Goal: Task Accomplishment & Management: Complete application form

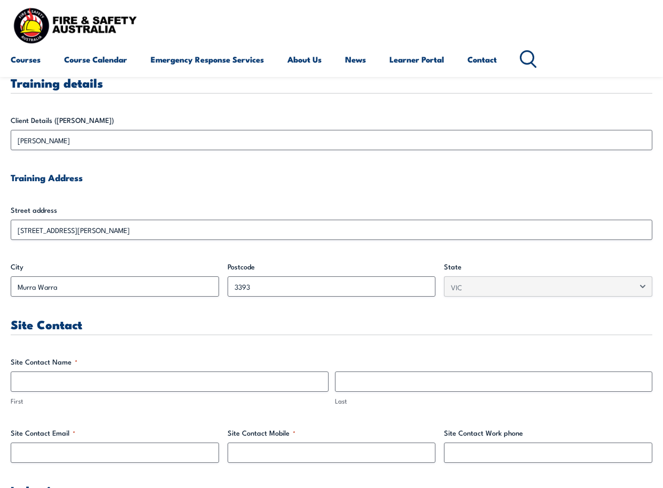
scroll to position [427, 0]
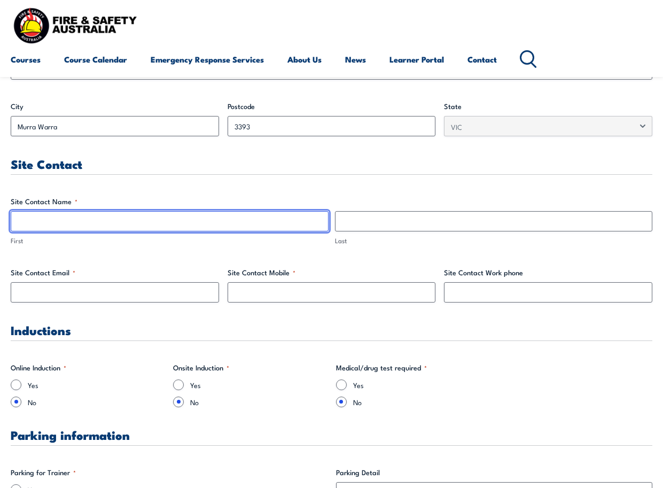
click at [46, 220] on input "First" at bounding box center [170, 221] width 318 height 20
type input "[PERSON_NAME]"
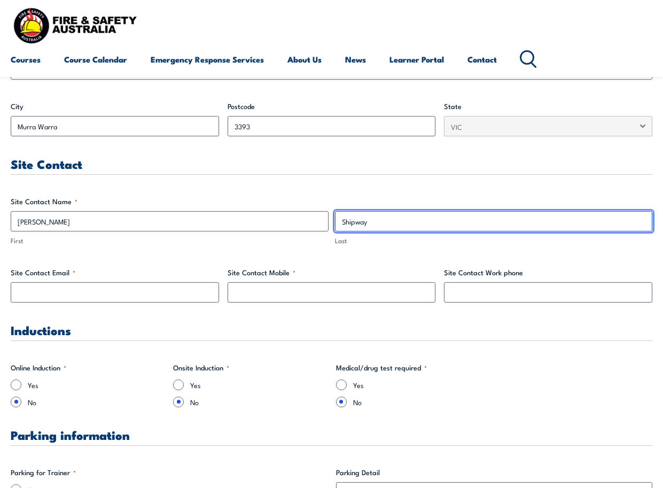
type input "Shipway"
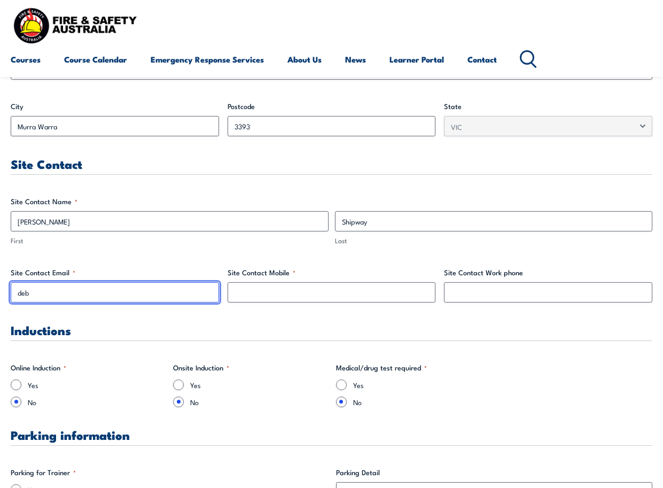
type input "[PERSON_NAME][EMAIL_ADDRESS][PERSON_NAME][DOMAIN_NAME]"
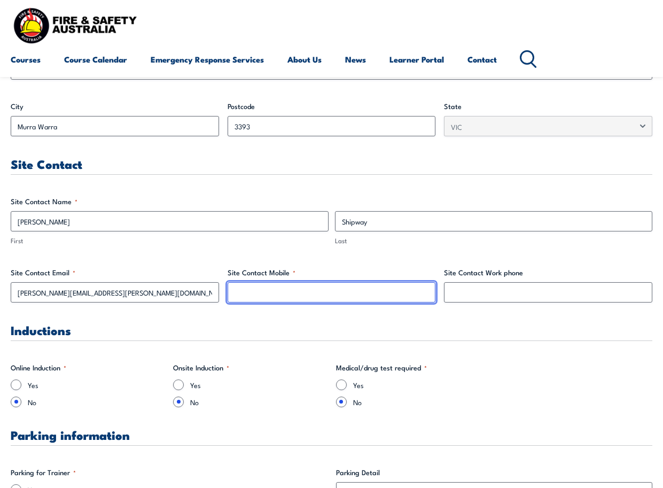
click at [274, 293] on input "Site Contact Mobile *" at bounding box center [332, 292] width 208 height 20
type input "0466076235"
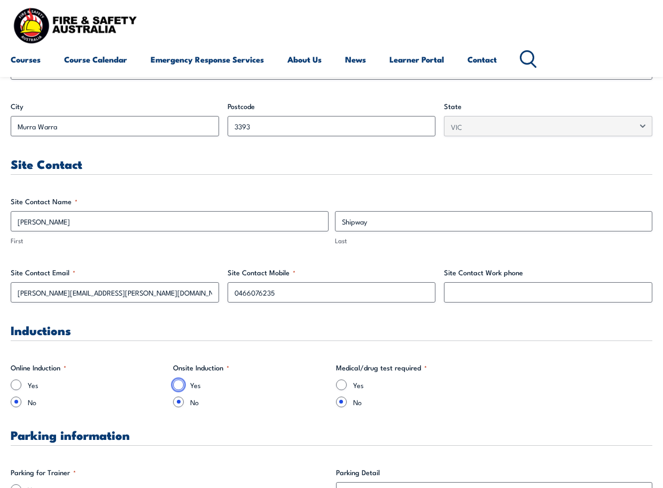
click at [181, 298] on input "Yes" at bounding box center [178, 384] width 11 height 11
radio input "true"
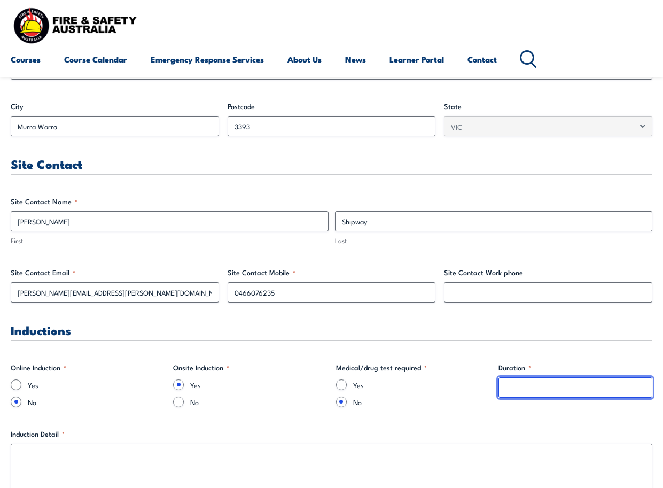
click at [540, 298] on input "Duration *" at bounding box center [575, 387] width 154 height 20
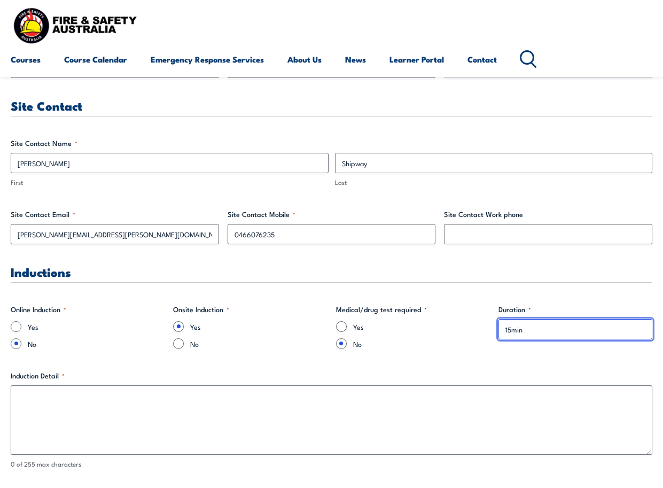
scroll to position [534, 0]
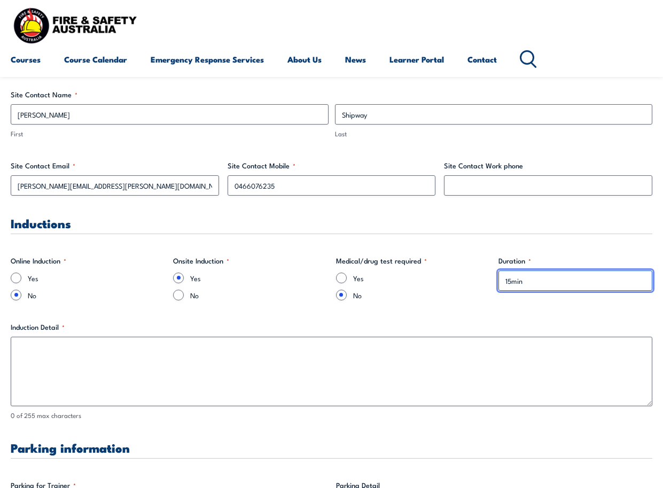
type input "15min"
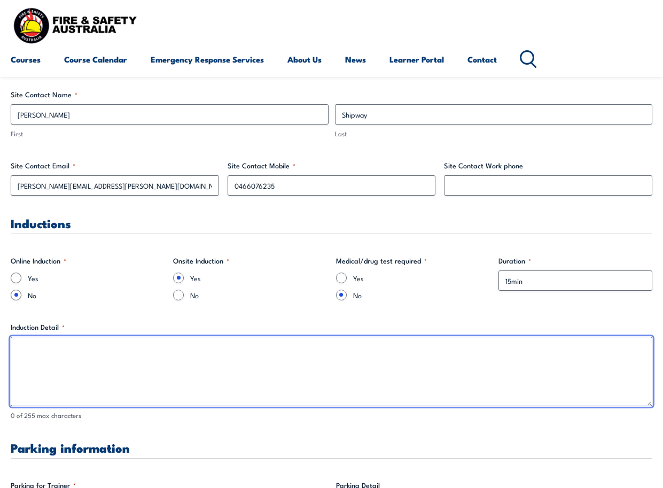
click at [232, 298] on textarea "Induction Detail *" at bounding box center [332, 371] width 642 height 69
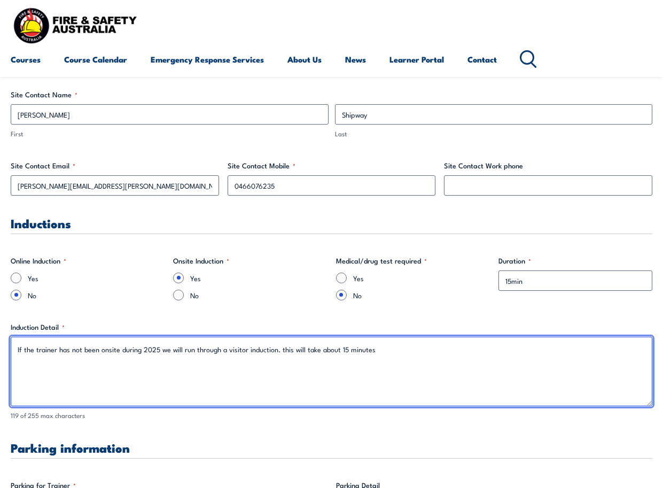
click at [394, 298] on textarea "If the trainer has not been onsite during 2025 we will run through a visitor in…" at bounding box center [332, 371] width 642 height 69
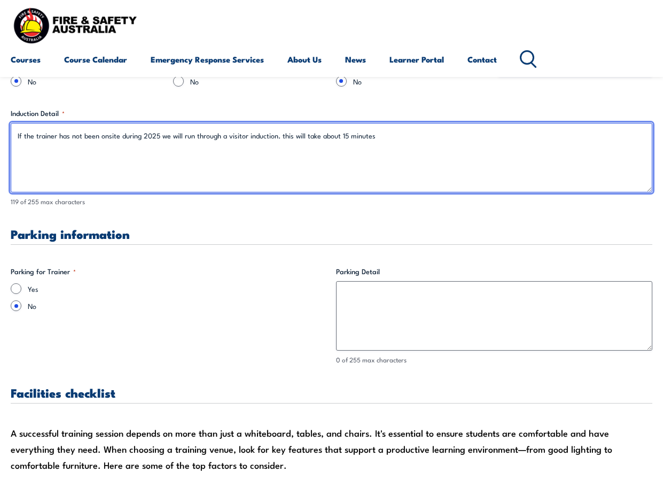
type textarea "If the trainer has not been onsite during 2025 we will run through a visitor in…"
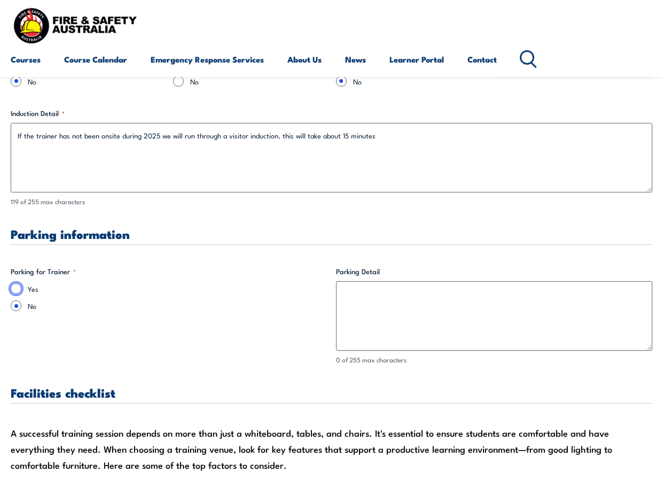
click at [17, 291] on input "Yes" at bounding box center [16, 288] width 11 height 11
radio input "true"
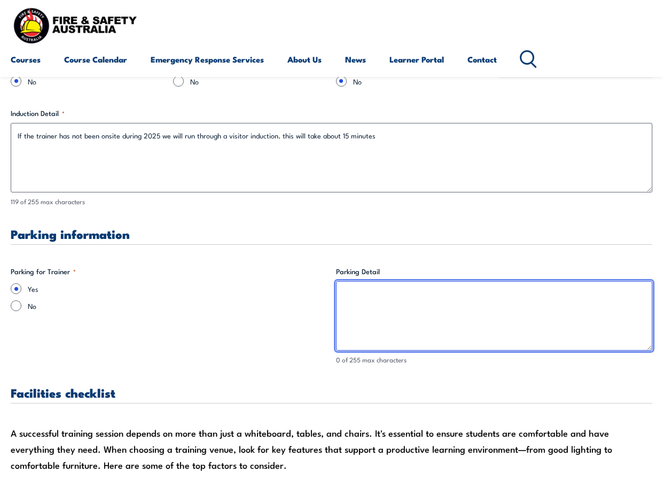
click at [358, 298] on textarea "Parking Detail" at bounding box center [494, 315] width 317 height 69
drag, startPoint x: 399, startPoint y: 294, endPoint x: 416, endPoint y: 295, distance: 17.1
click at [416, 295] on textarea "Parking available onsite, must reverse park" at bounding box center [494, 315] width 317 height 69
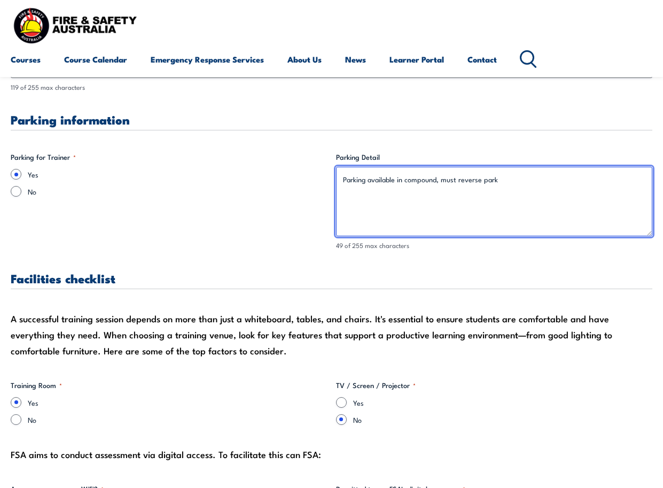
scroll to position [962, 0]
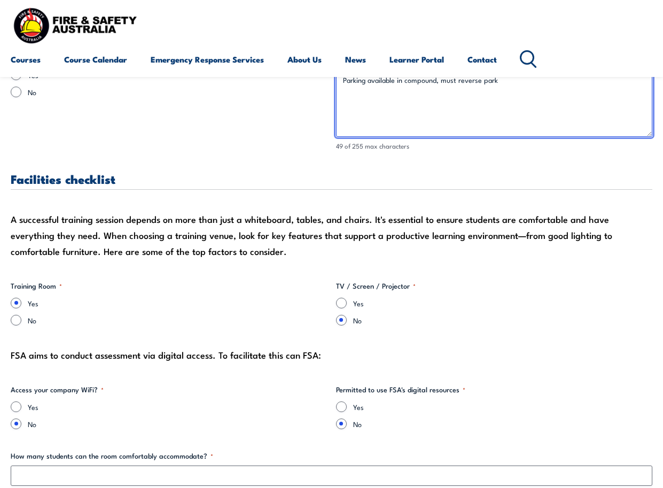
type textarea "Parking available in compound, must reverse park"
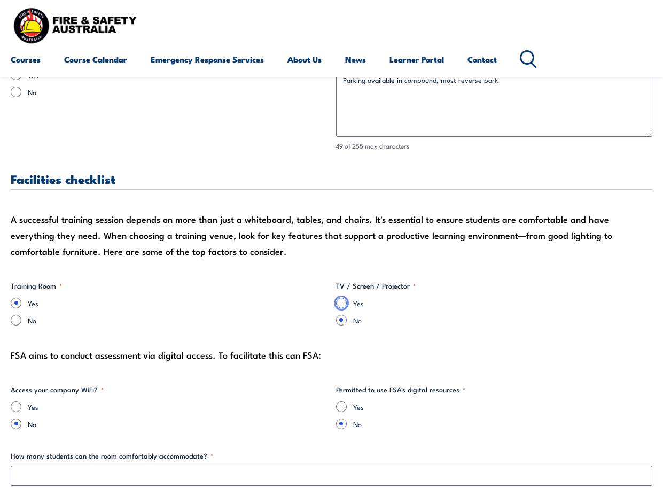
click at [340, 298] on input "Yes" at bounding box center [341, 303] width 11 height 11
radio input "true"
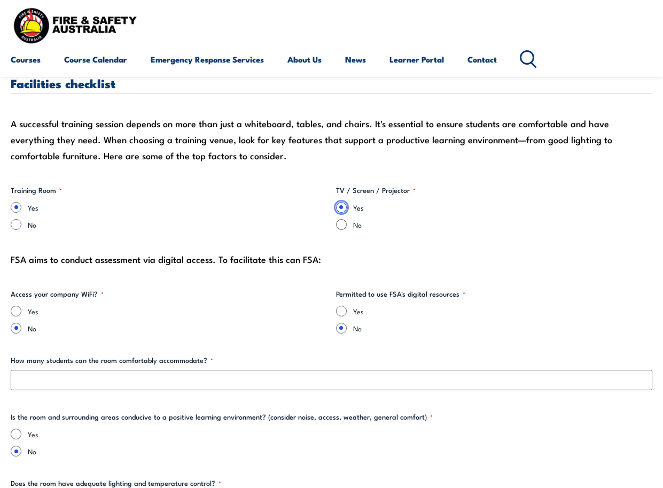
scroll to position [1068, 0]
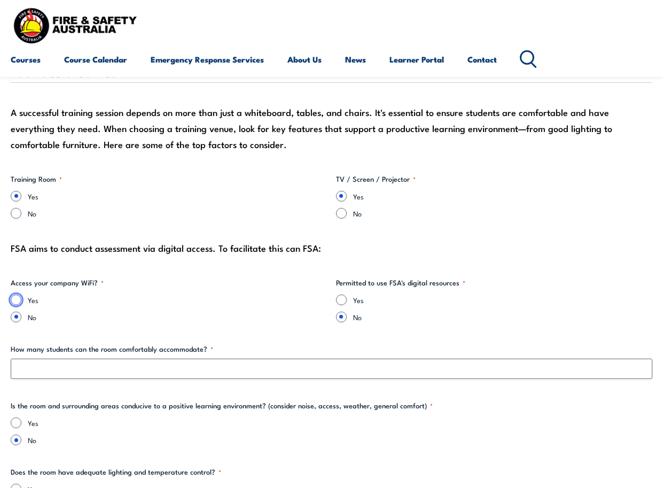
click at [13, 298] on input "Yes" at bounding box center [16, 299] width 11 height 11
radio input "true"
click at [339, 298] on input "Yes" at bounding box center [341, 299] width 11 height 11
radio input "true"
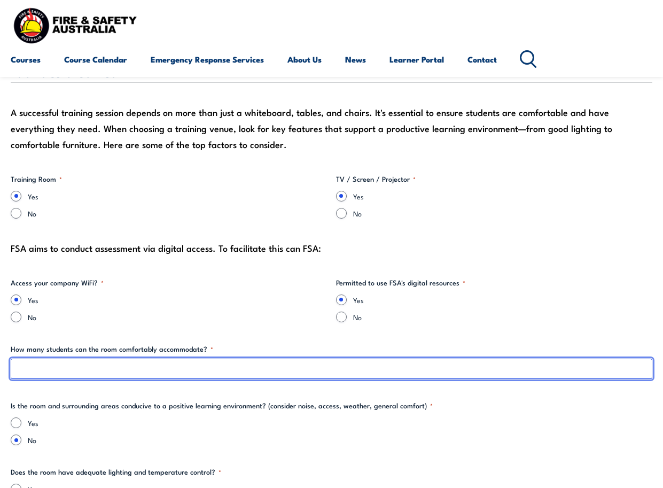
click at [101, 298] on input "How many students can the room comfortably accommodate? *" at bounding box center [332, 368] width 642 height 20
drag, startPoint x: 33, startPoint y: 370, endPoint x: 14, endPoint y: 368, distance: 18.8
click at [14, 298] on input "20" at bounding box center [332, 368] width 642 height 20
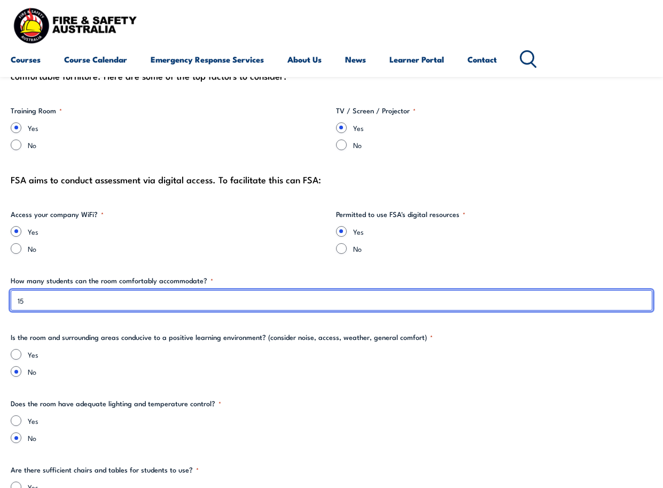
scroll to position [1229, 0]
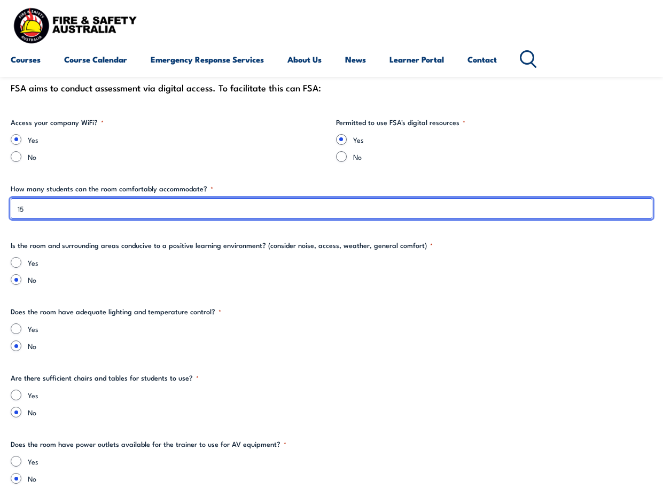
type input "15"
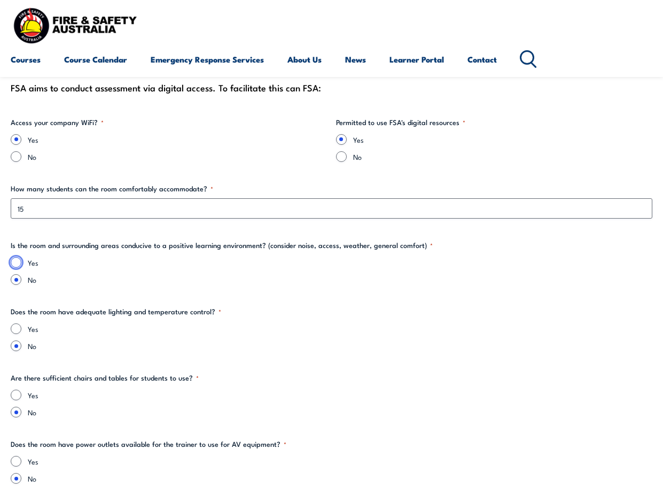
click at [20, 261] on input "Yes" at bounding box center [16, 262] width 11 height 11
radio input "true"
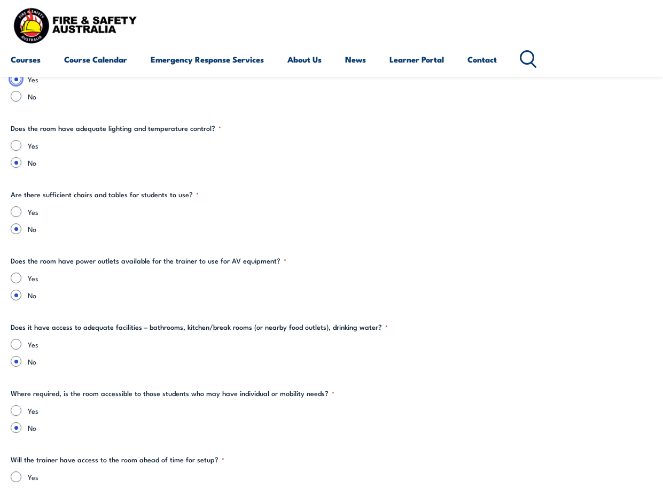
scroll to position [1389, 0]
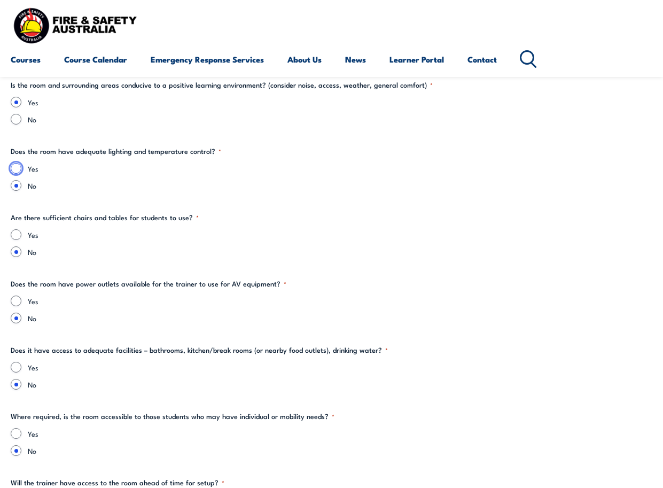
click at [14, 168] on input "Yes" at bounding box center [16, 168] width 11 height 11
radio input "true"
click at [18, 236] on input "Yes" at bounding box center [16, 234] width 11 height 11
radio input "true"
click at [16, 298] on input "Yes" at bounding box center [16, 300] width 11 height 11
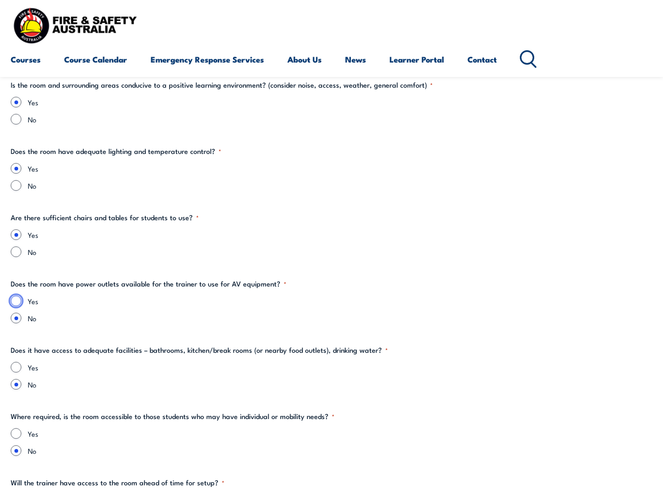
radio input "true"
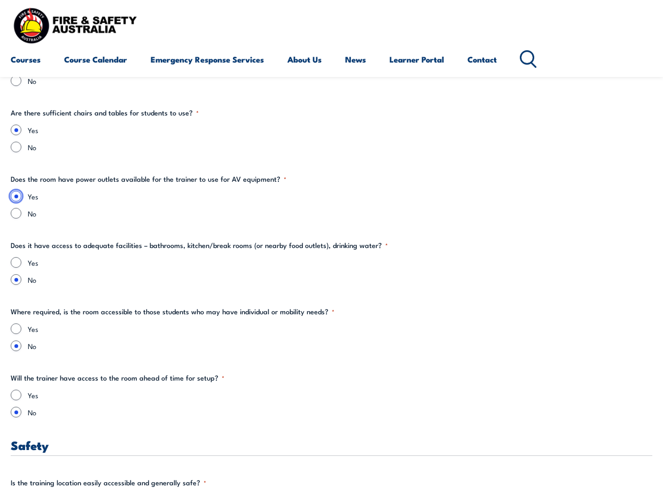
scroll to position [1496, 0]
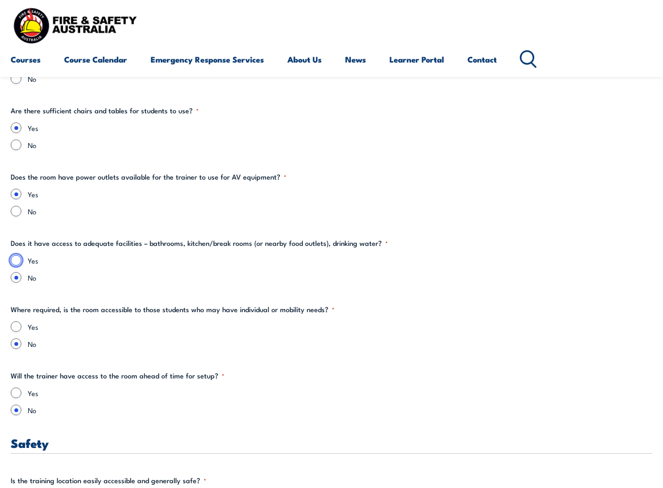
click at [18, 262] on input "Yes" at bounding box center [16, 260] width 11 height 11
radio input "true"
click at [18, 298] on input "Yes" at bounding box center [16, 326] width 11 height 11
radio input "true"
click at [14, 298] on input "Yes" at bounding box center [16, 392] width 11 height 11
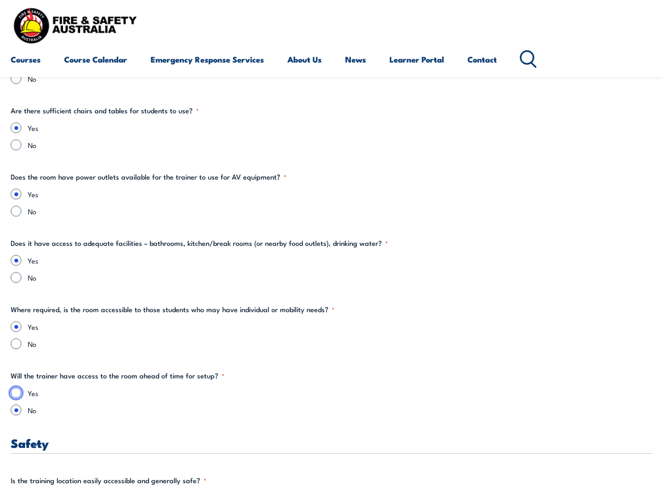
radio input "true"
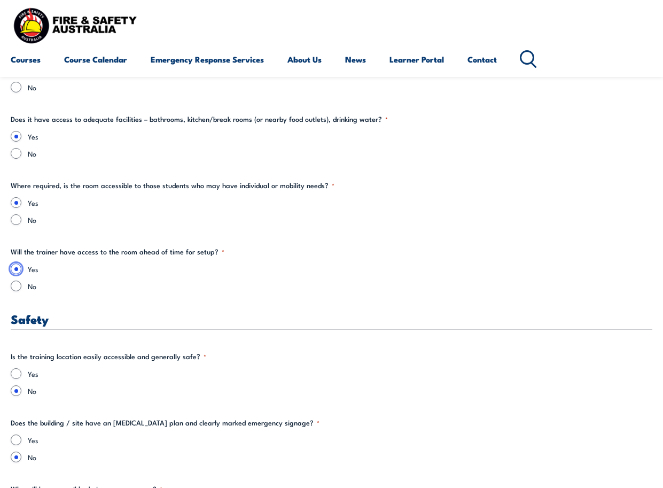
scroll to position [1709, 0]
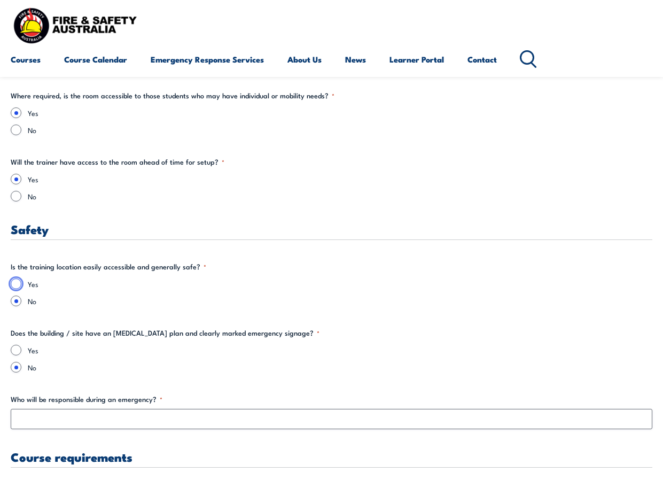
click at [18, 286] on input "Yes" at bounding box center [16, 283] width 11 height 11
radio input "true"
click at [15, 298] on input "Yes" at bounding box center [16, 350] width 11 height 11
radio input "true"
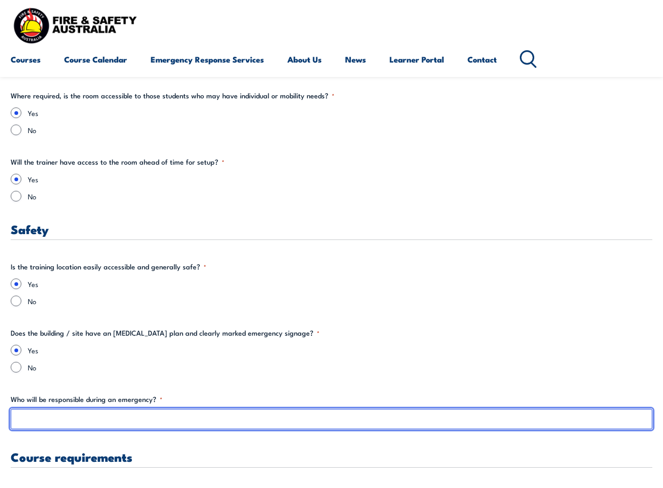
click at [54, 298] on input "Who will be responsible during an emergency? *" at bounding box center [332, 419] width 642 height 20
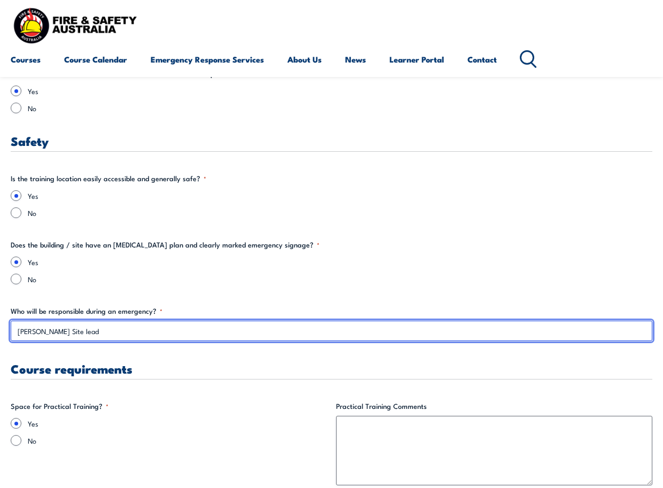
scroll to position [1816, 0]
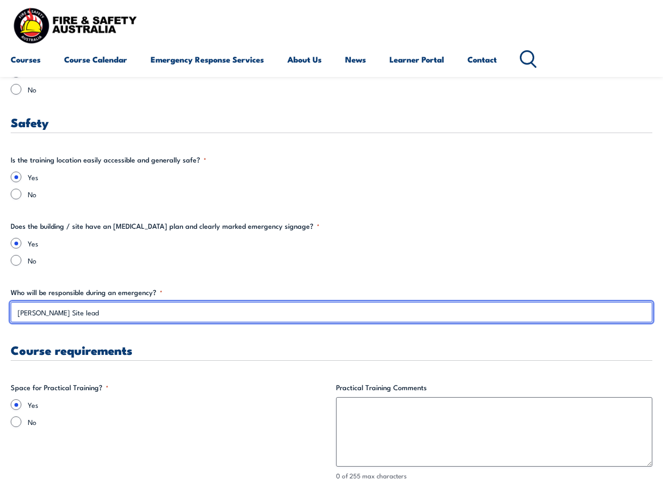
click at [60, 298] on input "[PERSON_NAME] Site lead" at bounding box center [332, 312] width 642 height 20
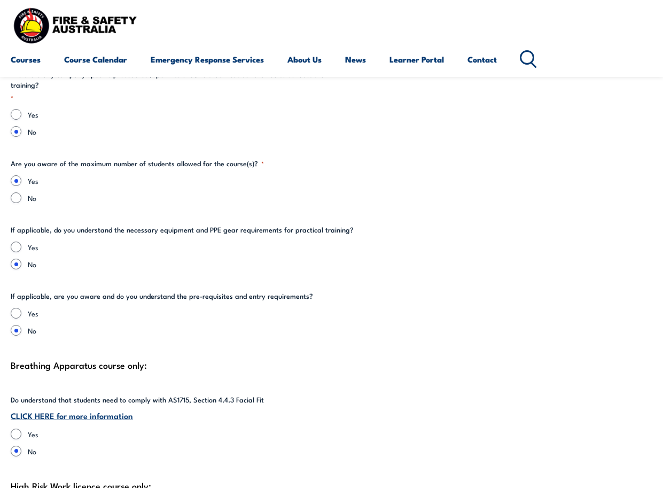
scroll to position [2297, 0]
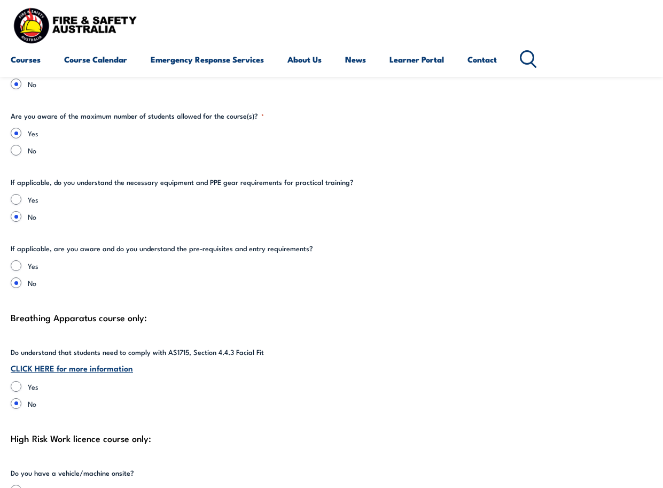
type input "[PERSON_NAME] - Site lead"
click at [17, 200] on input "Yes" at bounding box center [16, 199] width 11 height 11
radio input "true"
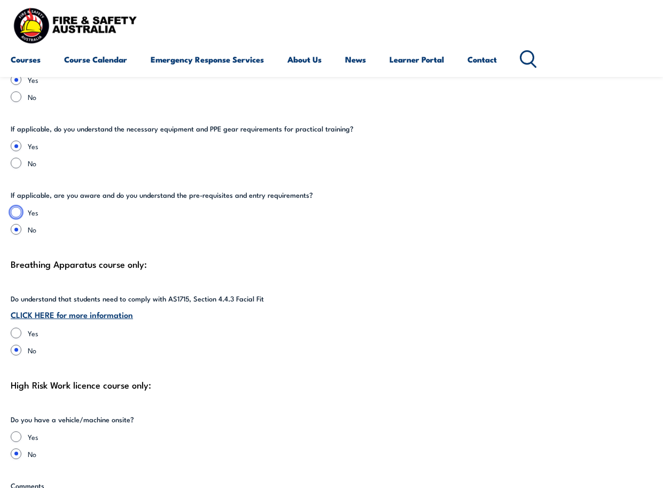
click at [13, 212] on input "Yes" at bounding box center [16, 212] width 11 height 11
radio input "true"
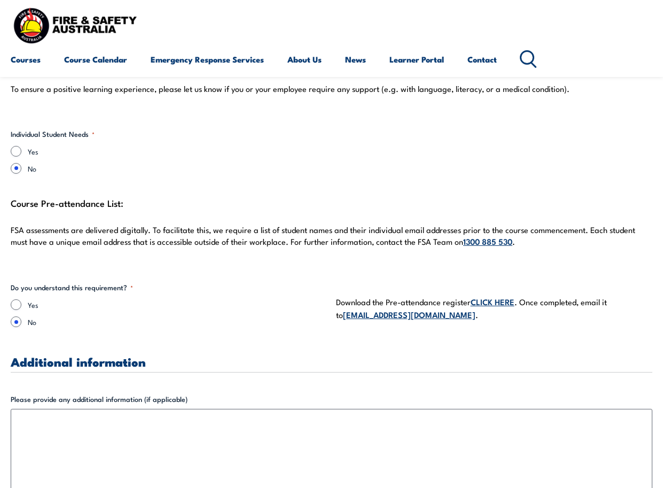
scroll to position [2885, 0]
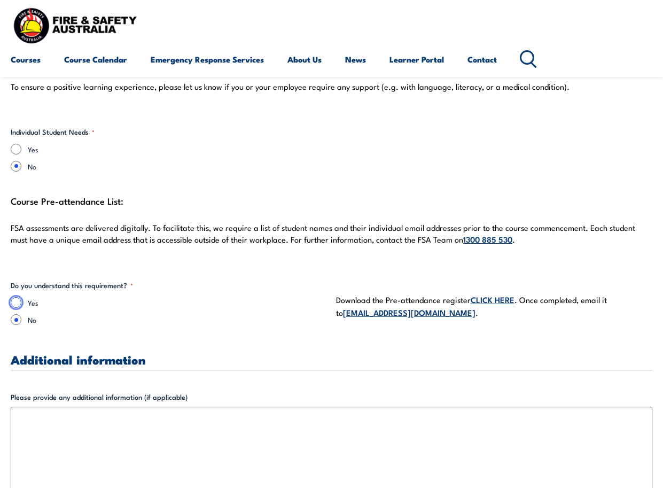
click at [12, 298] on input "Yes" at bounding box center [16, 302] width 11 height 11
radio input "true"
click at [493, 298] on link "CLICK HERE" at bounding box center [493, 299] width 44 height 12
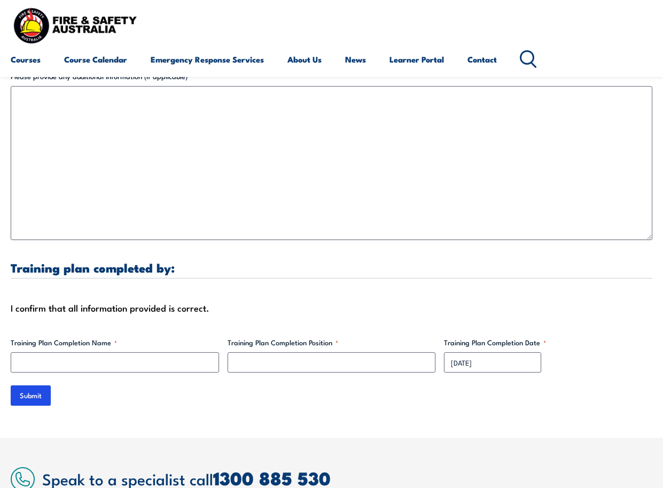
scroll to position [3045, 0]
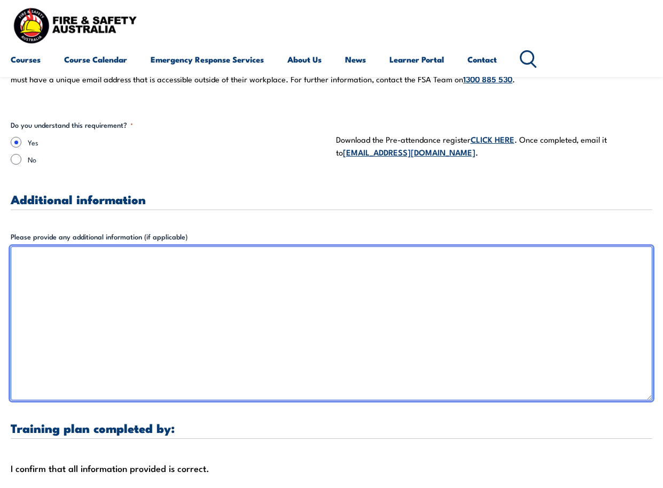
click at [66, 298] on textarea "Please provide any additional information (if applicable)" at bounding box center [332, 323] width 642 height 154
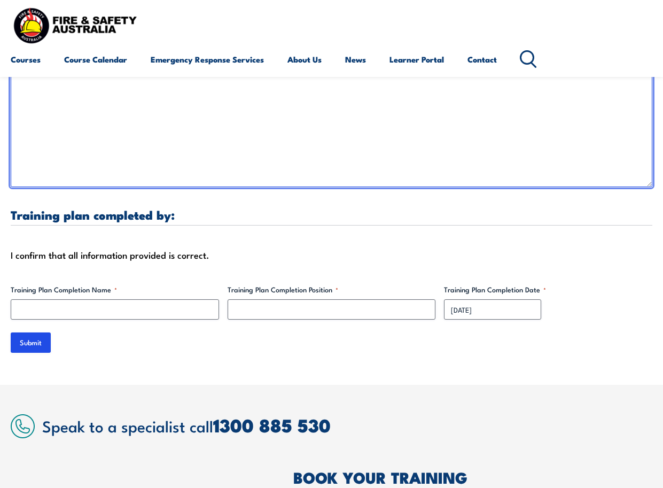
scroll to position [3259, 0]
type textarea "A PO will be submitted to with the Pre-attendance list"
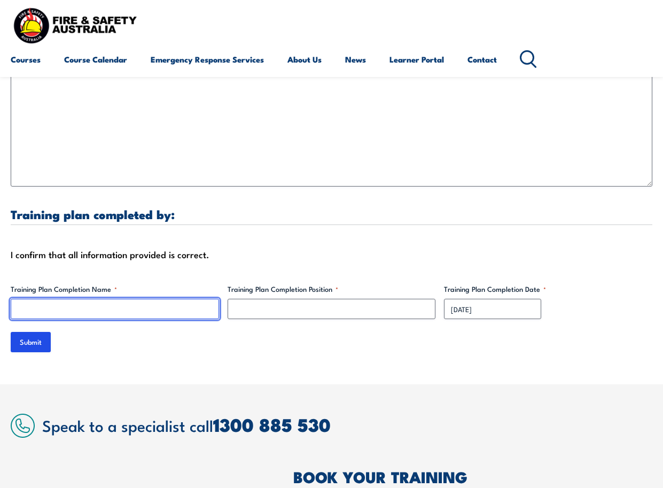
click at [57, 298] on input "Training Plan Completion Name *" at bounding box center [115, 309] width 208 height 20
type input "[PERSON_NAME]"
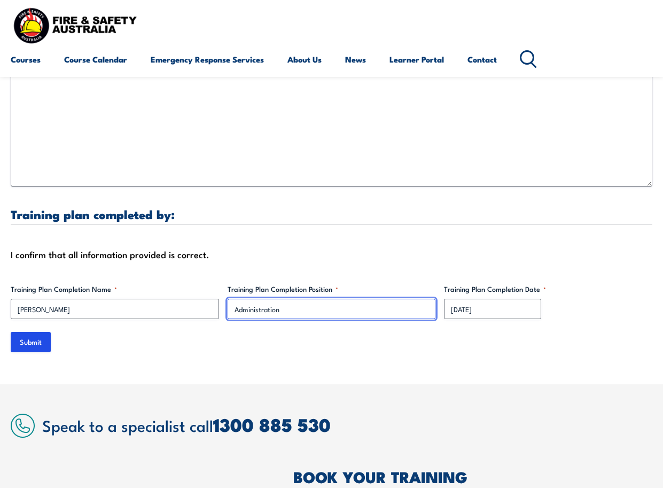
click at [232, 298] on input "Administration" at bounding box center [332, 309] width 208 height 20
type input "Site Administration"
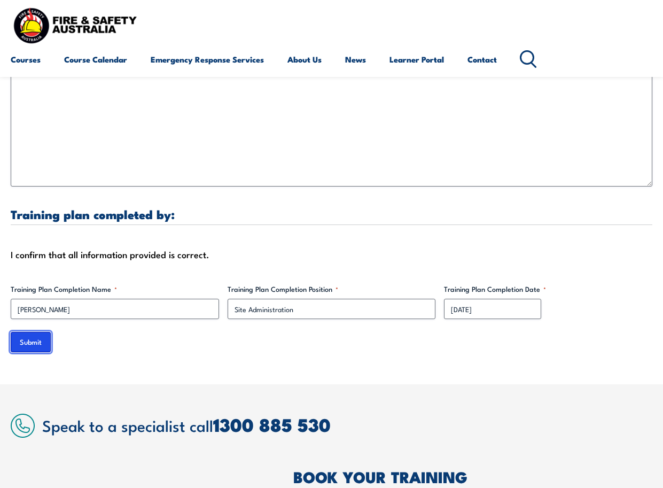
click at [20, 298] on input "Submit" at bounding box center [31, 342] width 40 height 20
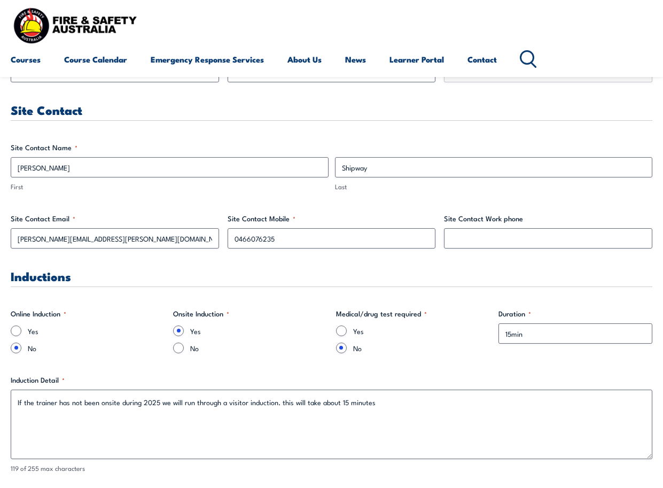
scroll to position [0, 0]
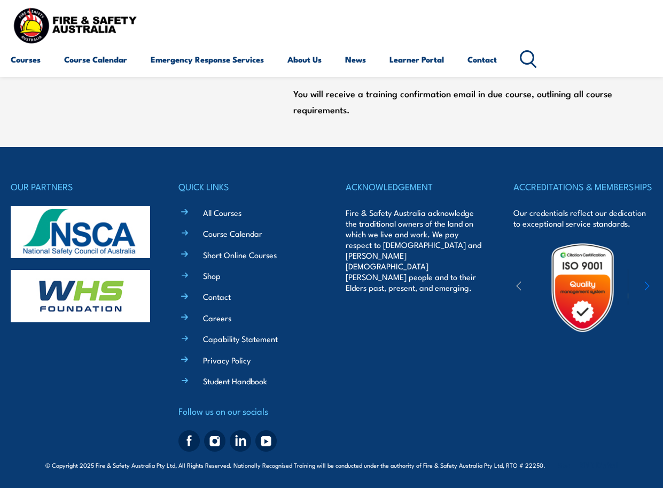
click at [4, 298] on footer "OUR PARTNERS QUICK LINKS All Courses Course Calendar Short Online Courses Shop …" at bounding box center [331, 317] width 663 height 341
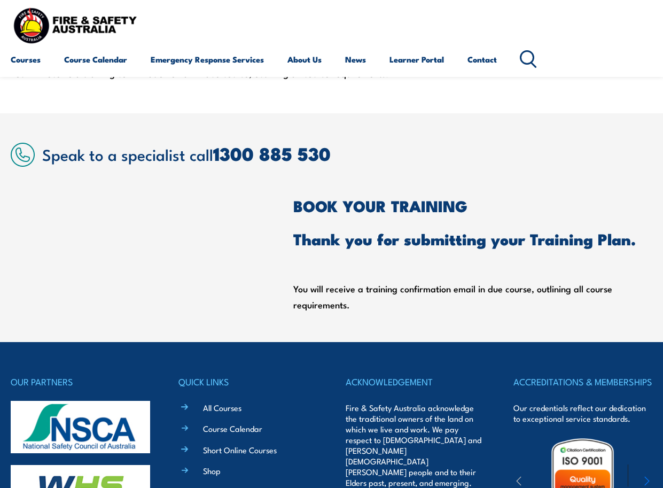
scroll to position [268, 0]
